Goal: Obtain resource: Download file/media

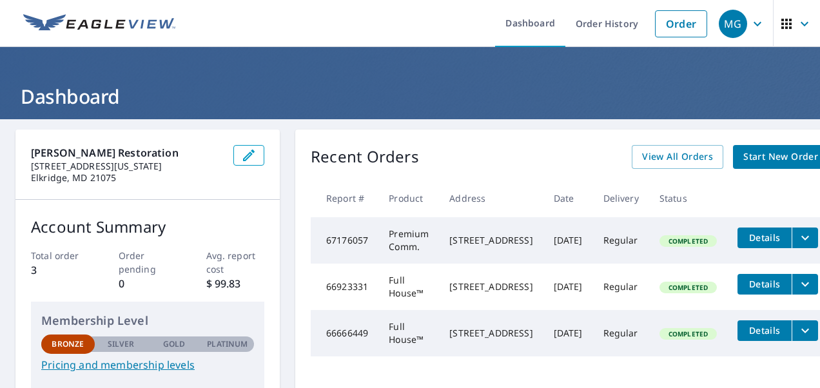
scroll to position [0, 39]
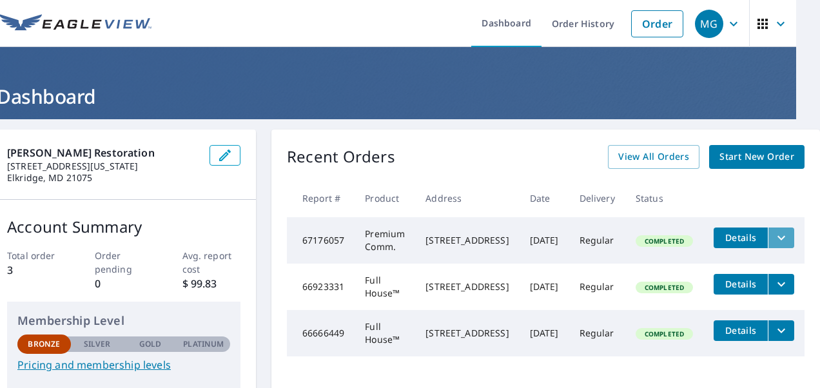
click at [773, 238] on icon "filesDropdownBtn-67176057" at bounding box center [780, 237] width 15 height 15
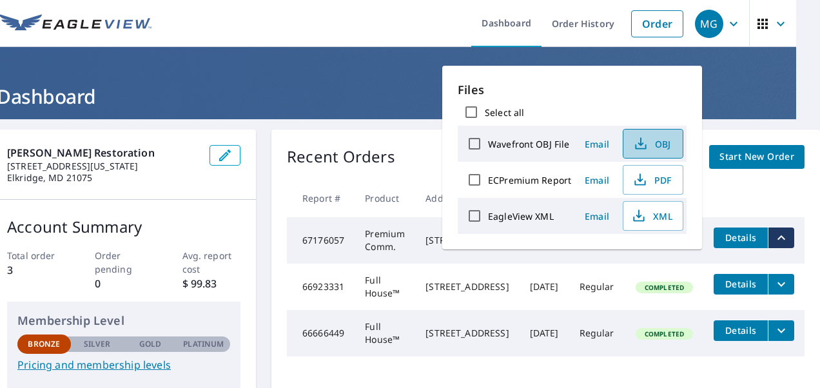
click at [661, 131] on button "OBJ" at bounding box center [652, 144] width 61 height 30
click at [546, 117] on div "Select all" at bounding box center [571, 112] width 229 height 27
click at [659, 178] on span "PDF" at bounding box center [651, 179] width 41 height 15
click at [367, 88] on h1 "Dashboard" at bounding box center [386, 96] width 789 height 26
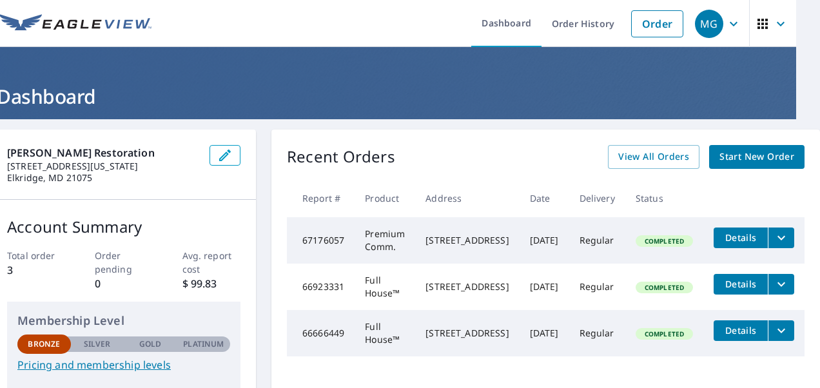
click at [773, 28] on icon "button" at bounding box center [780, 23] width 15 height 15
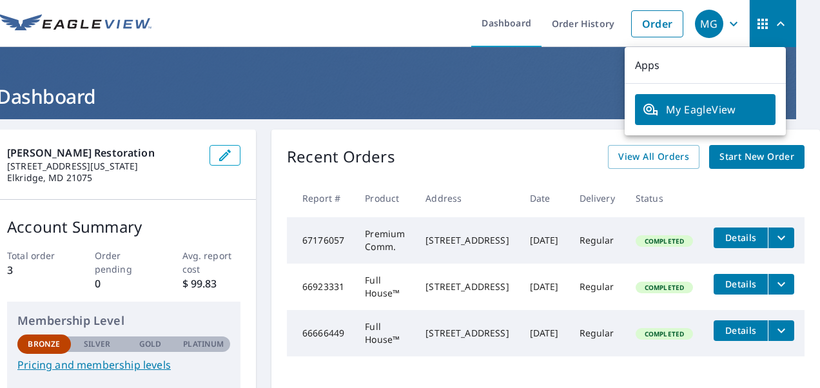
click at [372, 7] on ul "Dashboard Order History Order" at bounding box center [424, 23] width 530 height 47
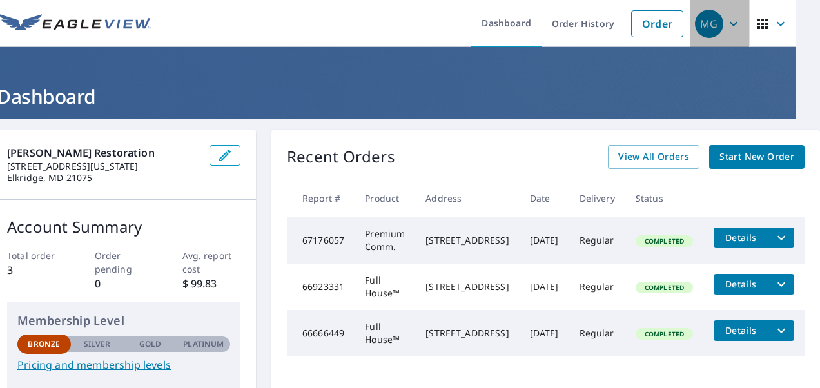
click at [726, 16] on icon "button" at bounding box center [733, 23] width 15 height 15
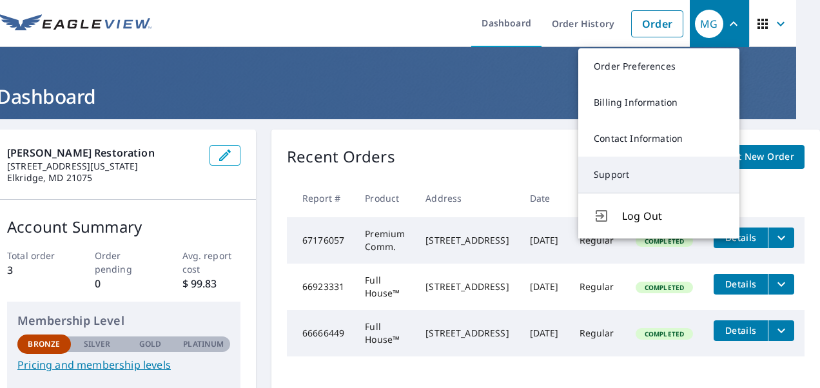
click at [578, 175] on link "Support" at bounding box center [658, 175] width 161 height 36
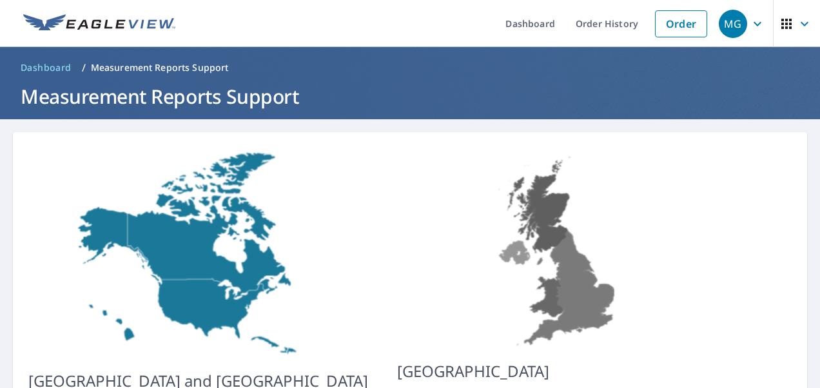
click at [236, 231] on img at bounding box center [198, 253] width 340 height 211
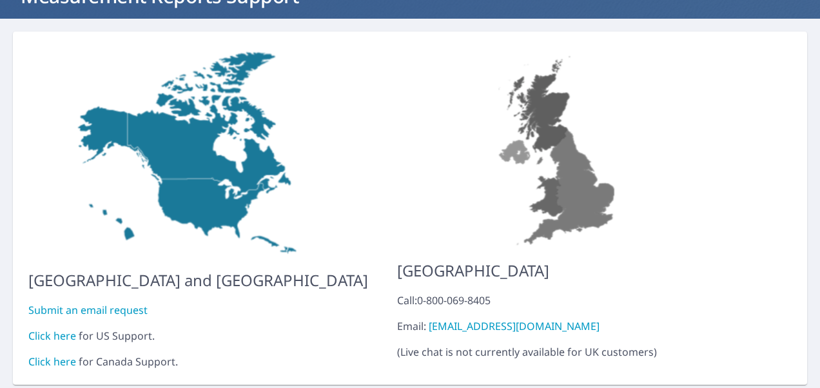
scroll to position [133, 0]
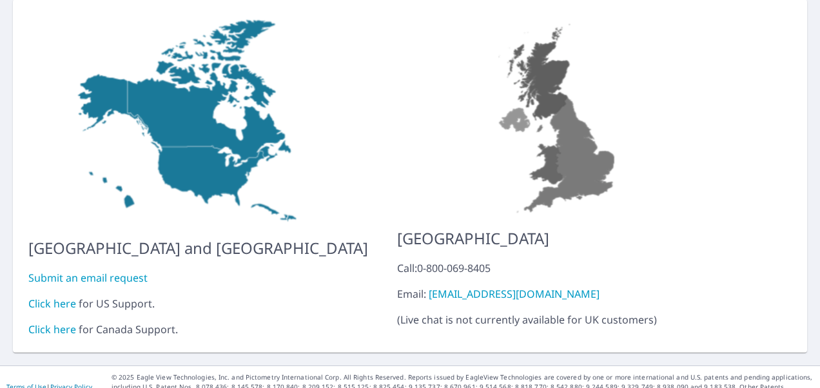
click at [35, 296] on link "Click here" at bounding box center [52, 303] width 48 height 14
click at [113, 271] on link "Submit an email request" at bounding box center [87, 278] width 119 height 14
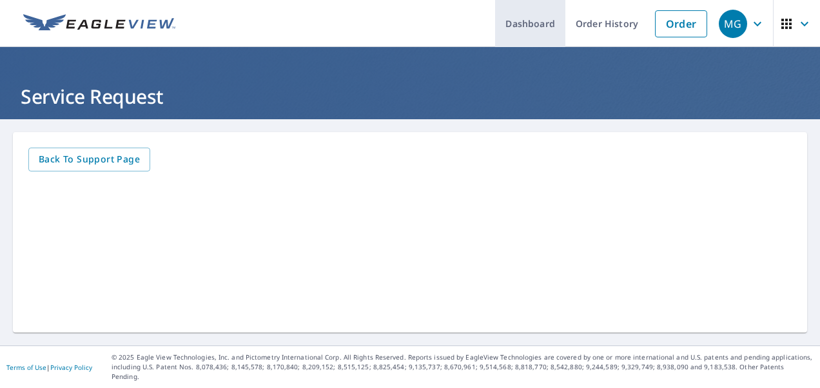
click at [535, 25] on link "Dashboard" at bounding box center [530, 23] width 70 height 47
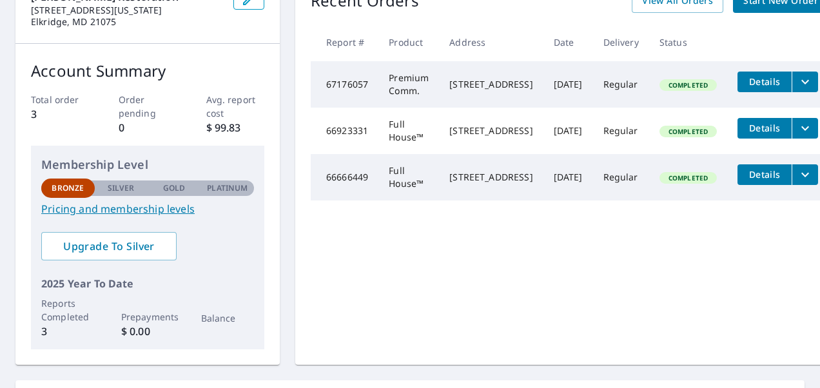
scroll to position [159, 0]
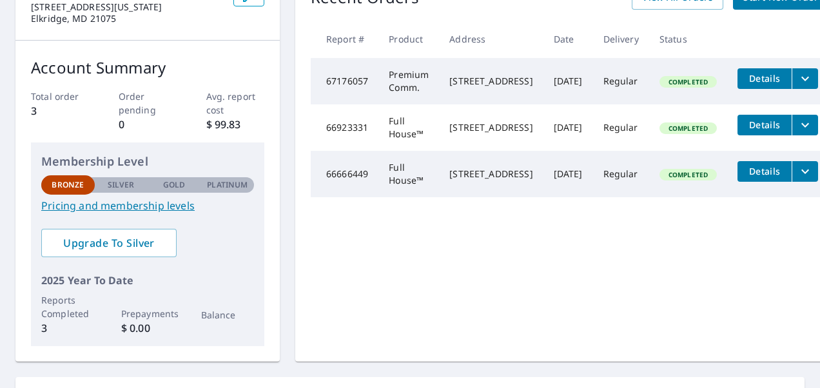
click at [778, 85] on button "Details" at bounding box center [764, 78] width 54 height 21
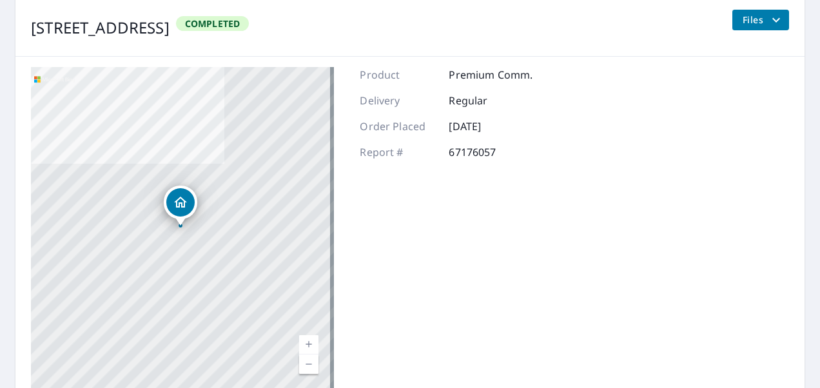
click at [769, 13] on icon "filesDropdownBtn-67176057" at bounding box center [775, 19] width 15 height 15
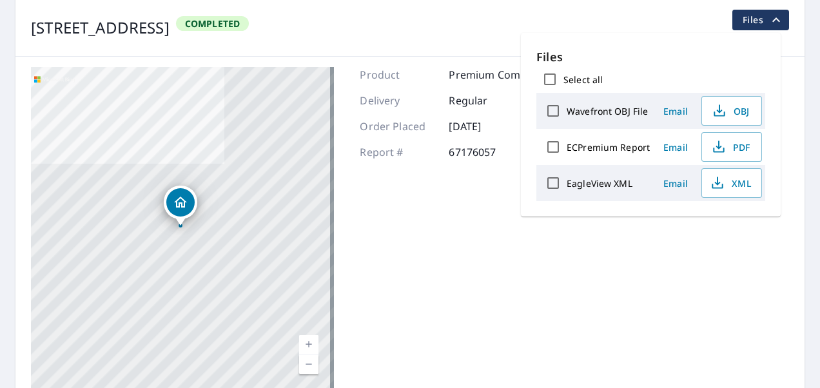
click at [807, 201] on main "Back to Order History [STREET_ADDRESS] Completed Files [STREET_ADDRESS] Aerial …" at bounding box center [410, 185] width 820 height 450
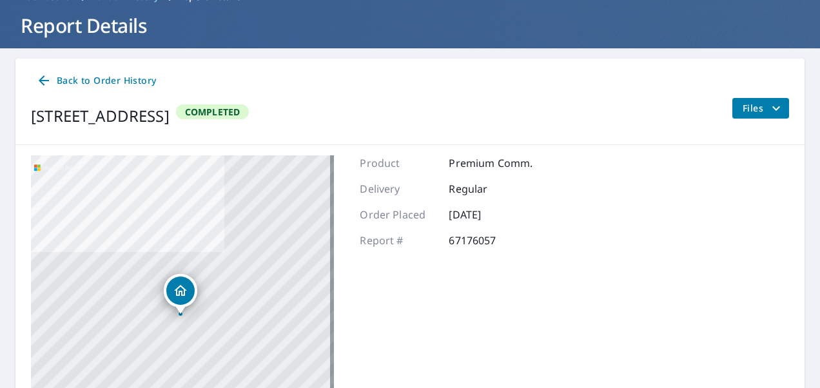
scroll to position [71, 0]
click at [807, 152] on main "Back to Order History [STREET_ADDRESS] Completed Files [STREET_ADDRESS] Aerial …" at bounding box center [410, 273] width 820 height 450
click at [151, 82] on span "Back to Order History" at bounding box center [96, 81] width 120 height 16
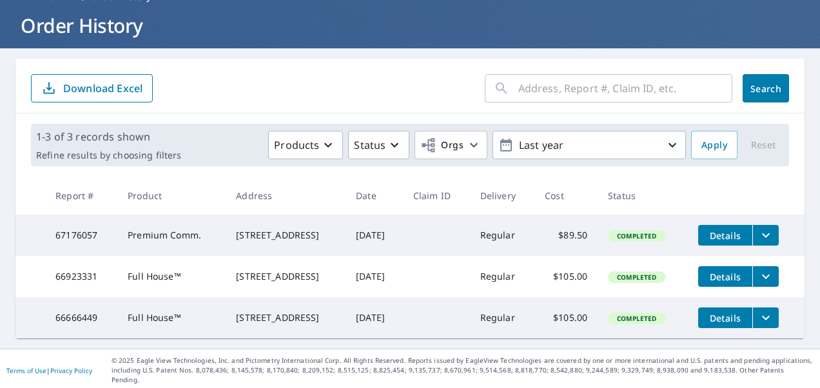
scroll to position [79, 0]
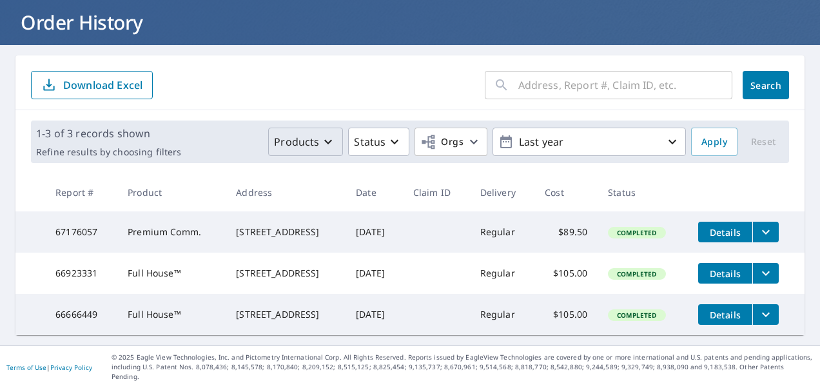
click at [308, 128] on button "Products" at bounding box center [305, 142] width 75 height 28
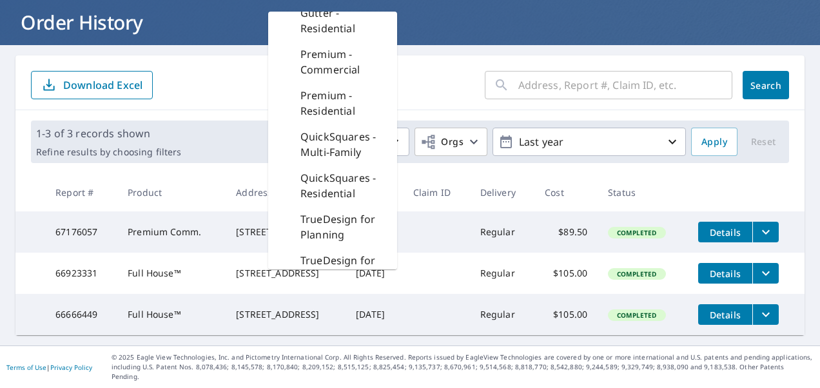
scroll to position [500, 0]
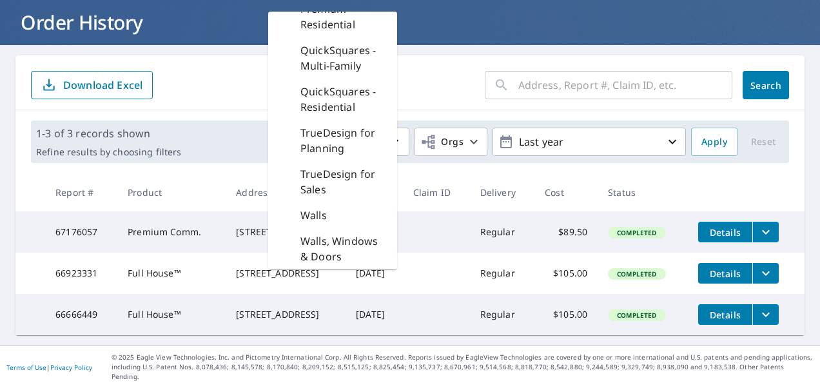
click at [439, 77] on form "​ Search Download Excel" at bounding box center [410, 85] width 758 height 28
